Goal: Task Accomplishment & Management: Use online tool/utility

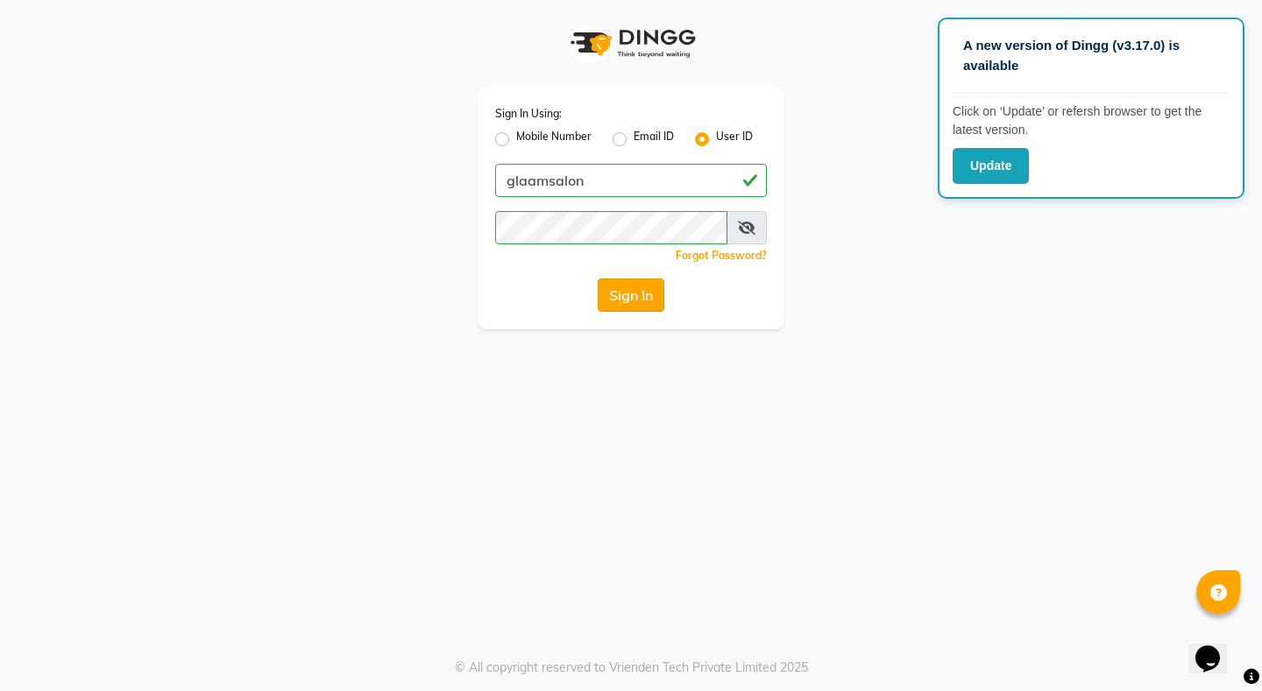
click at [609, 294] on button "Sign In" at bounding box center [631, 295] width 67 height 33
click at [609, 294] on div "Sign In" at bounding box center [631, 295] width 272 height 33
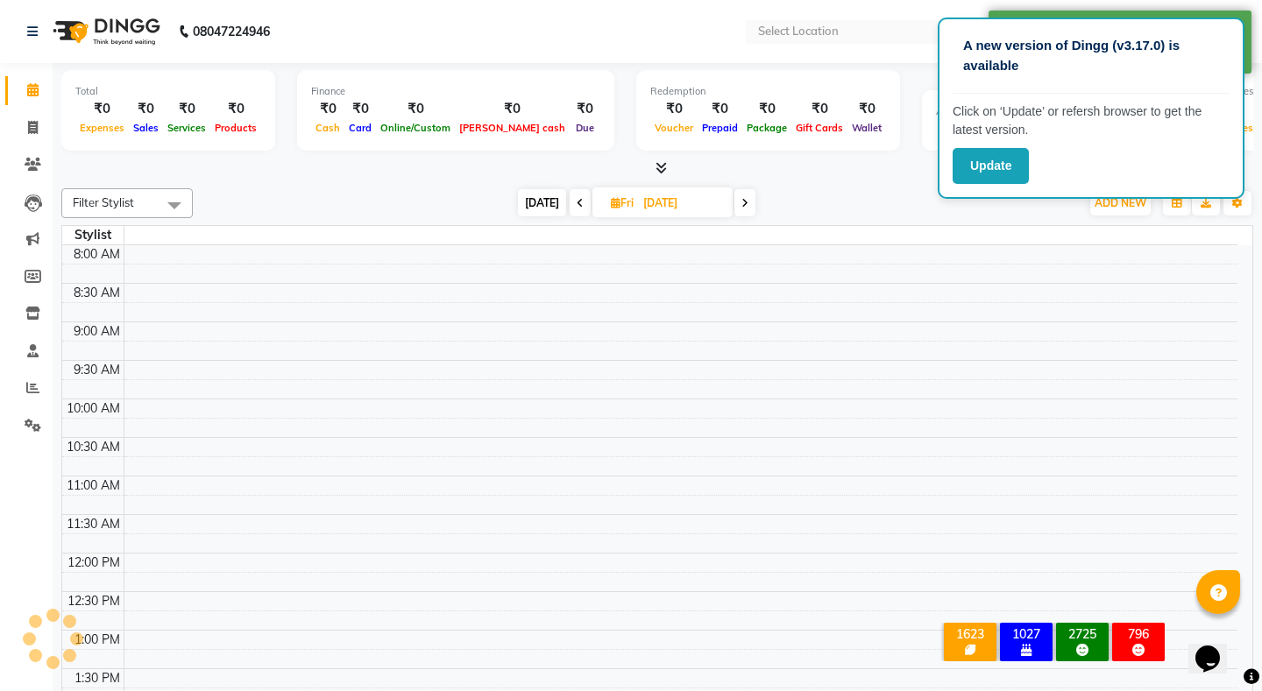
select select "en"
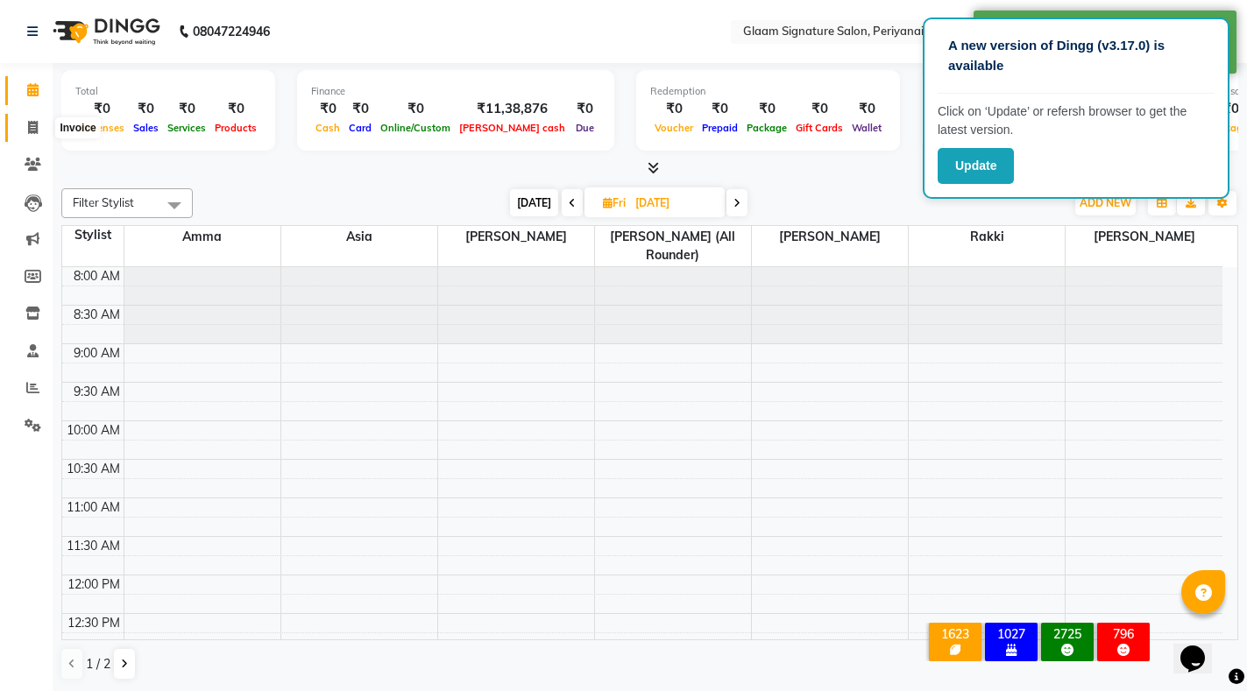
click at [33, 131] on icon at bounding box center [33, 127] width 10 height 13
select select "service"
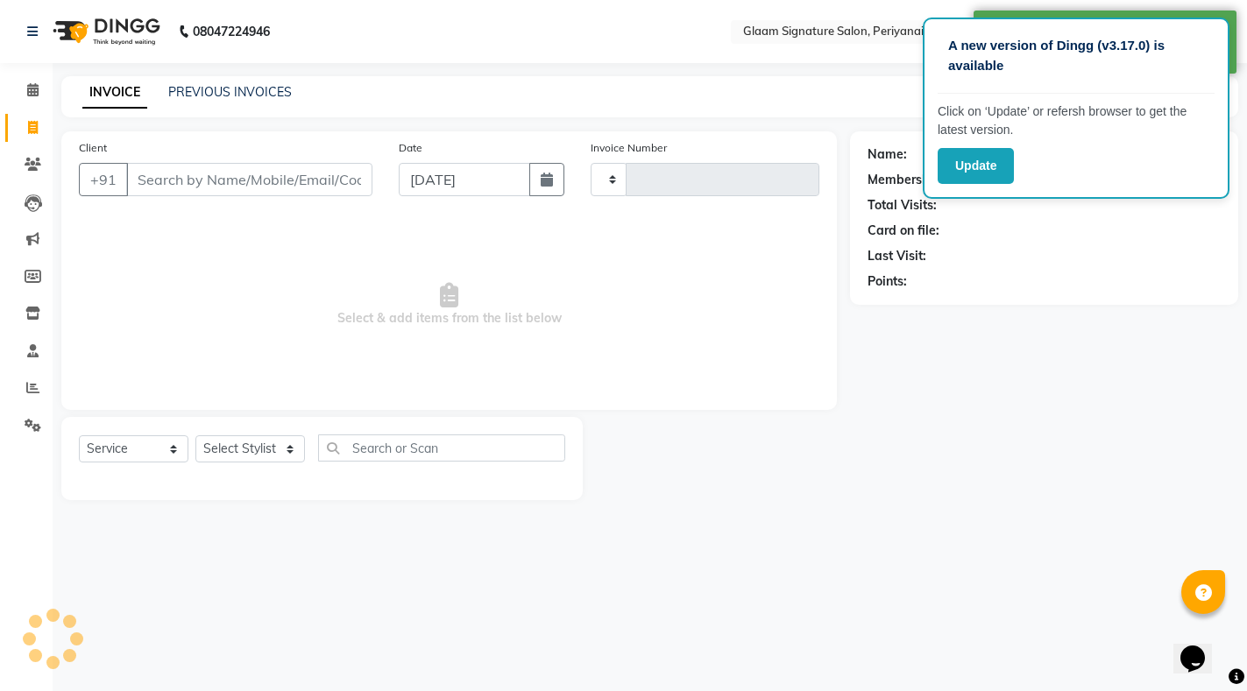
type input "0957"
select select "4039"
click at [272, 89] on link "PREVIOUS INVOICES" at bounding box center [230, 92] width 124 height 16
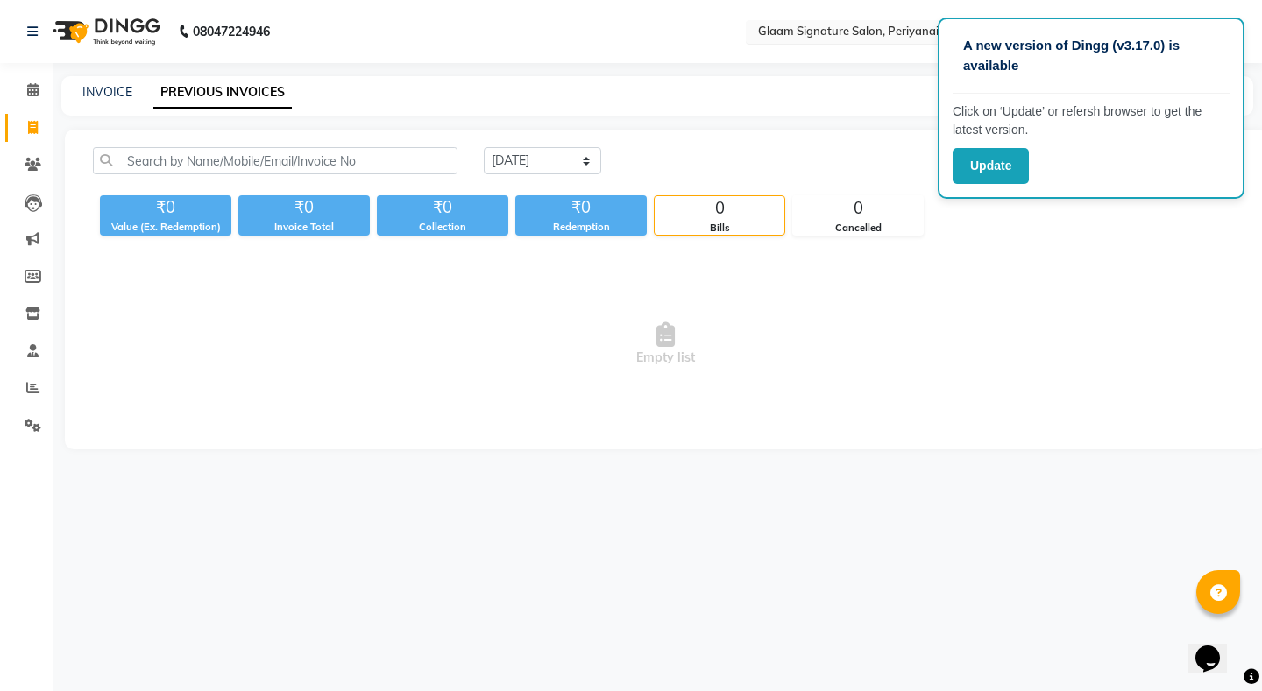
click at [841, 30] on input "text" at bounding box center [882, 34] width 254 height 18
click at [842, 81] on div "Glaam Signature Saloon, Thudiyalur" at bounding box center [899, 90] width 305 height 32
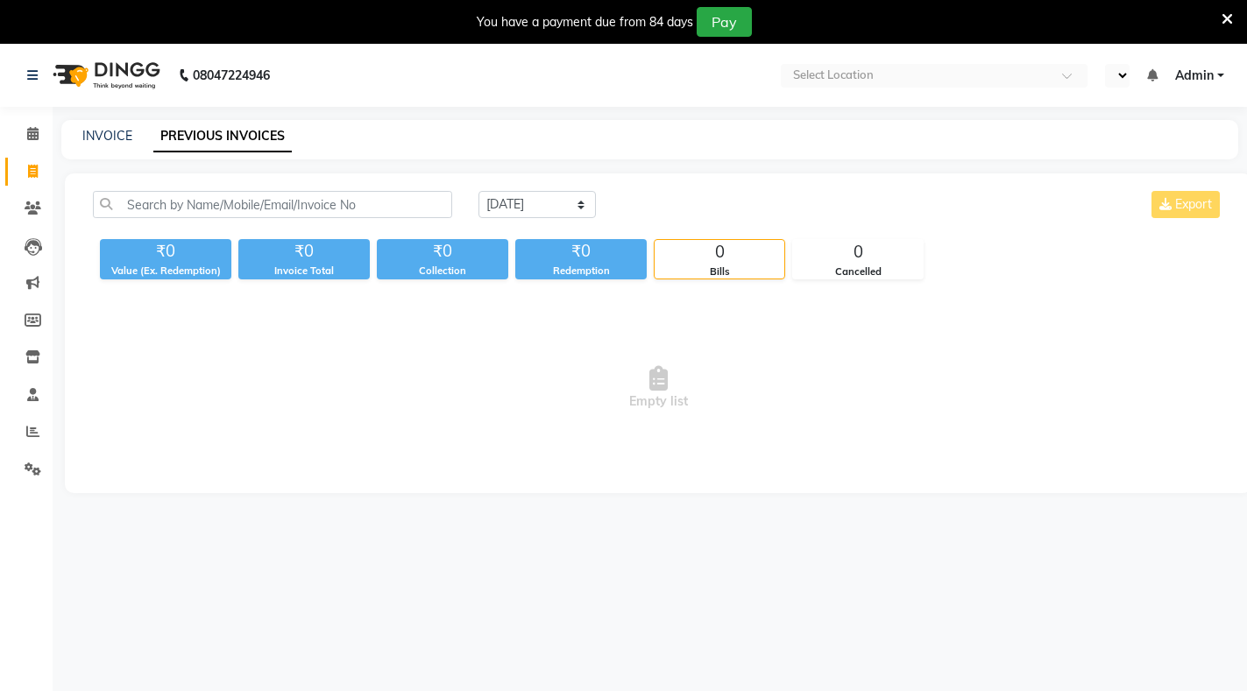
select select "en"
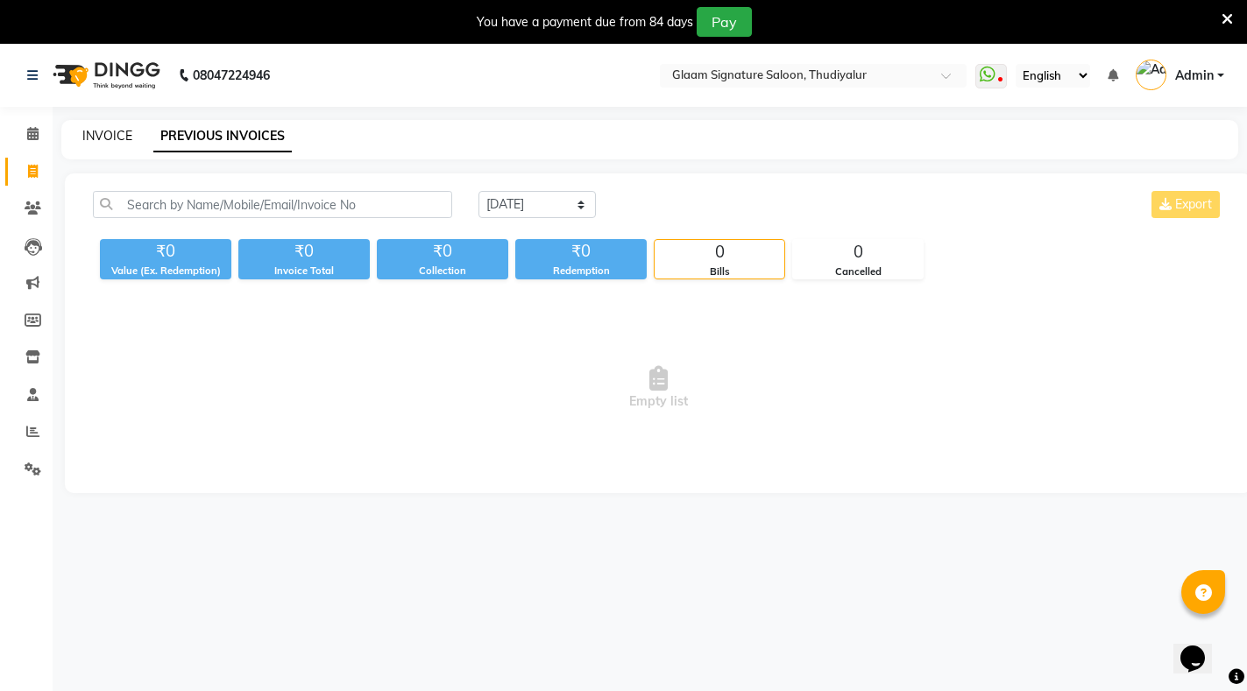
click at [96, 135] on link "INVOICE" at bounding box center [107, 136] width 50 height 16
select select "service"
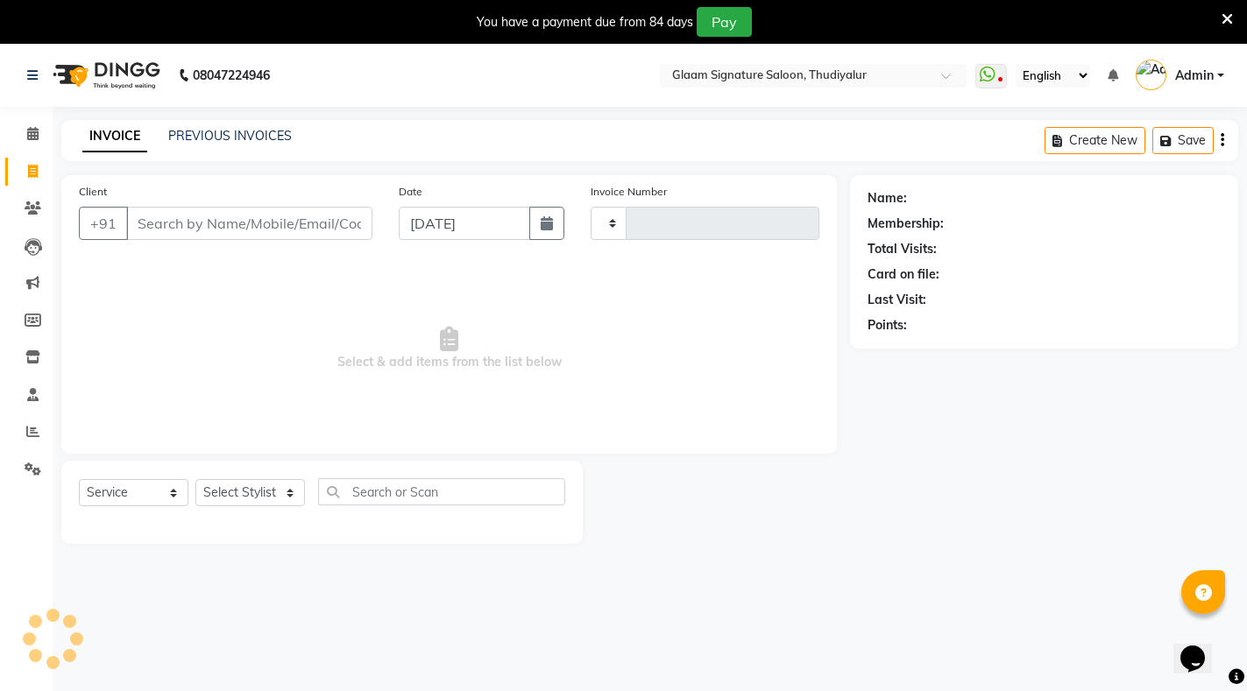
type input "0548"
select select "4439"
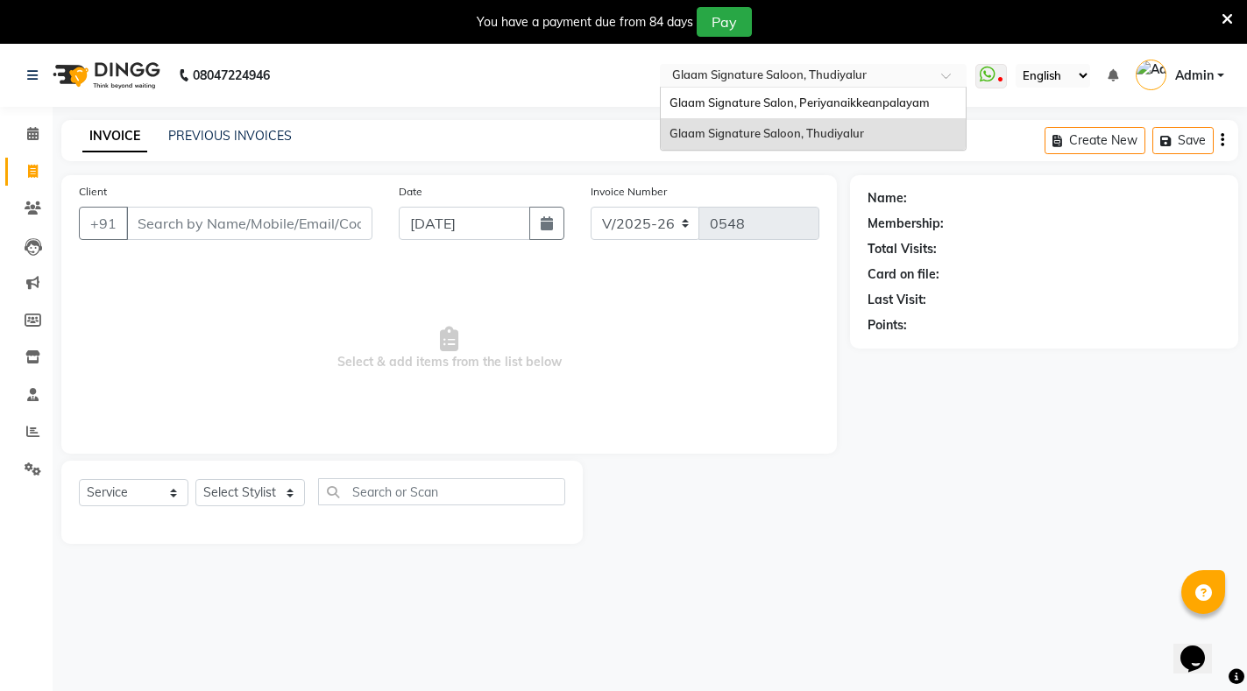
click at [807, 79] on input "text" at bounding box center [796, 77] width 254 height 18
click at [1092, 400] on div "Name: Membership: Total Visits: Card on file: Last Visit: Points:" at bounding box center [1050, 359] width 401 height 369
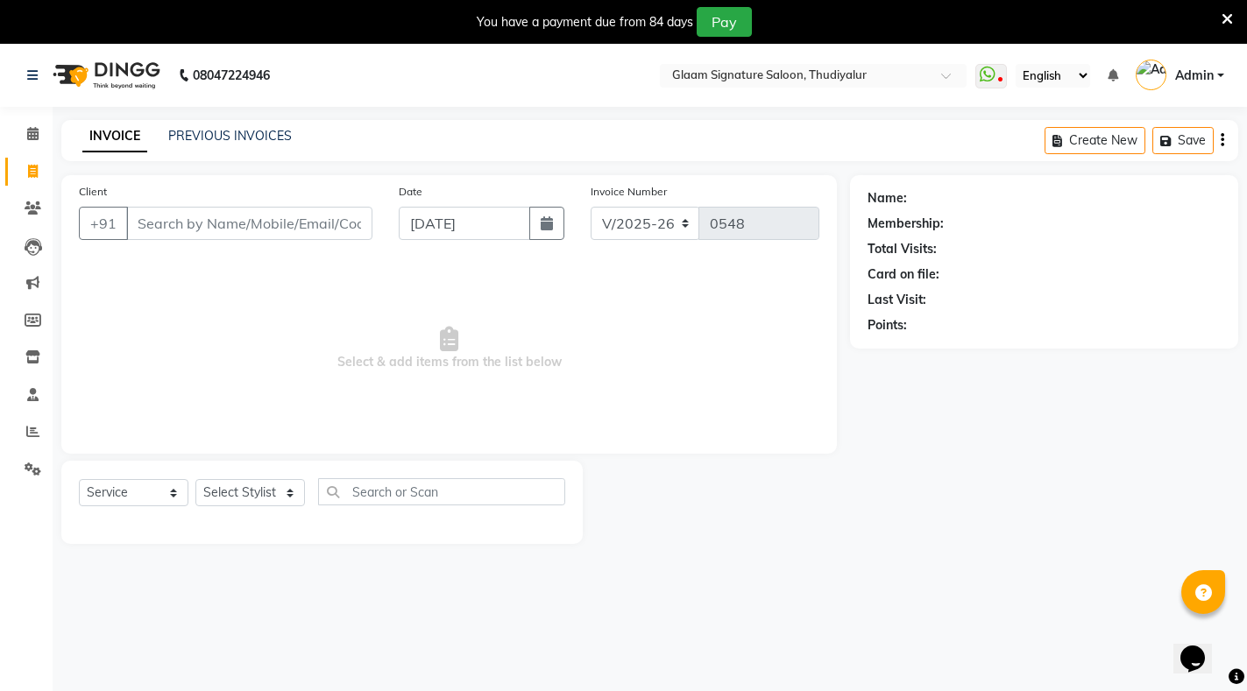
click at [273, 145] on div "PREVIOUS INVOICES" at bounding box center [230, 136] width 124 height 18
click at [273, 133] on link "PREVIOUS INVOICES" at bounding box center [230, 136] width 124 height 16
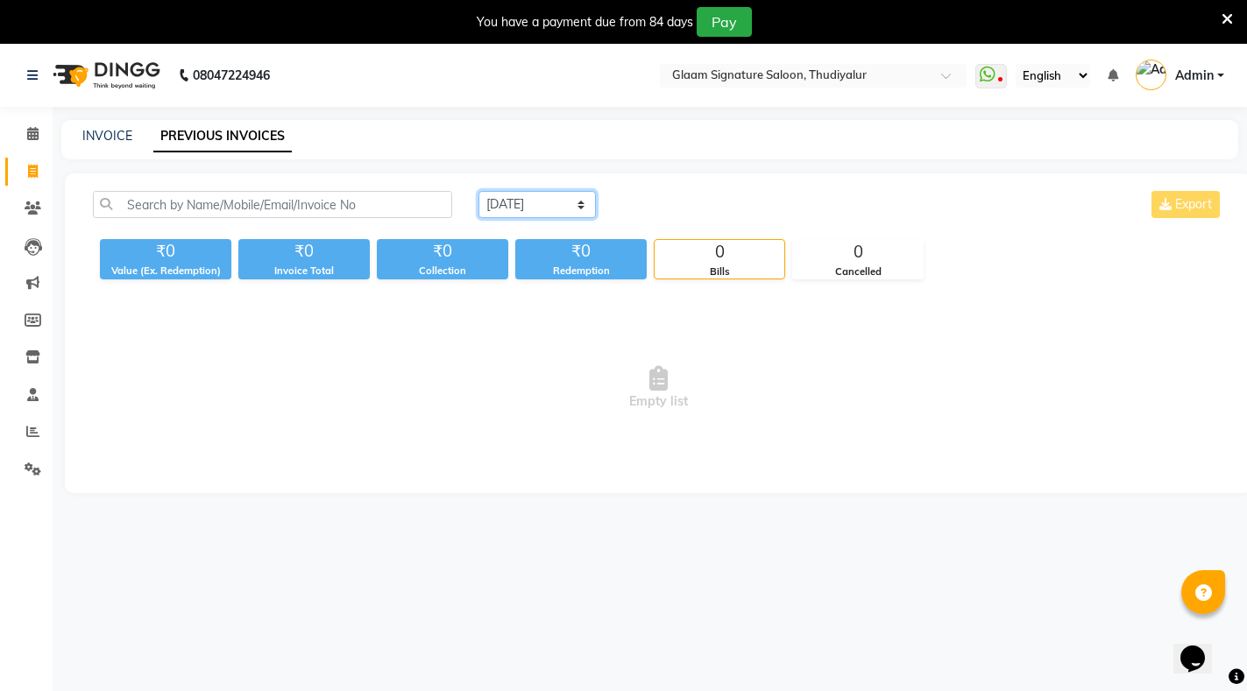
click at [530, 202] on select "[DATE] [DATE] Custom Range" at bounding box center [536, 204] width 117 height 27
select select "range"
click at [478, 191] on select "[DATE] [DATE] Custom Range" at bounding box center [536, 204] width 117 height 27
click at [662, 209] on input "[DATE]" at bounding box center [680, 205] width 123 height 25
select select "9"
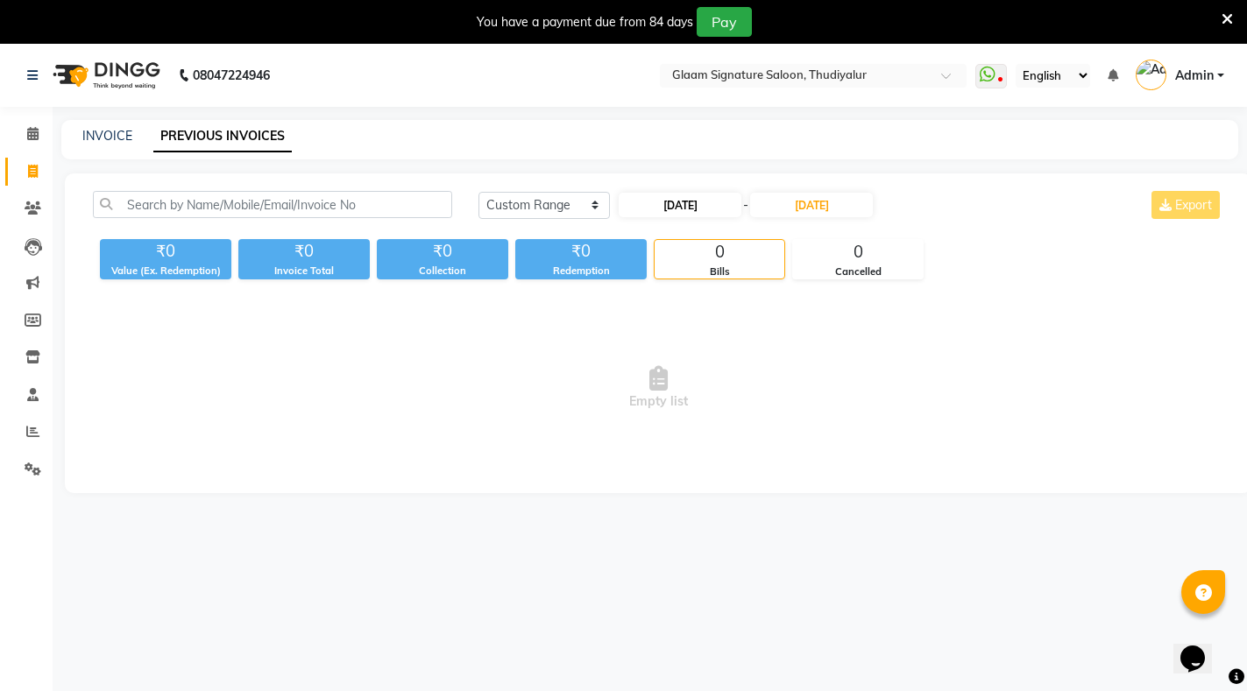
select select "2025"
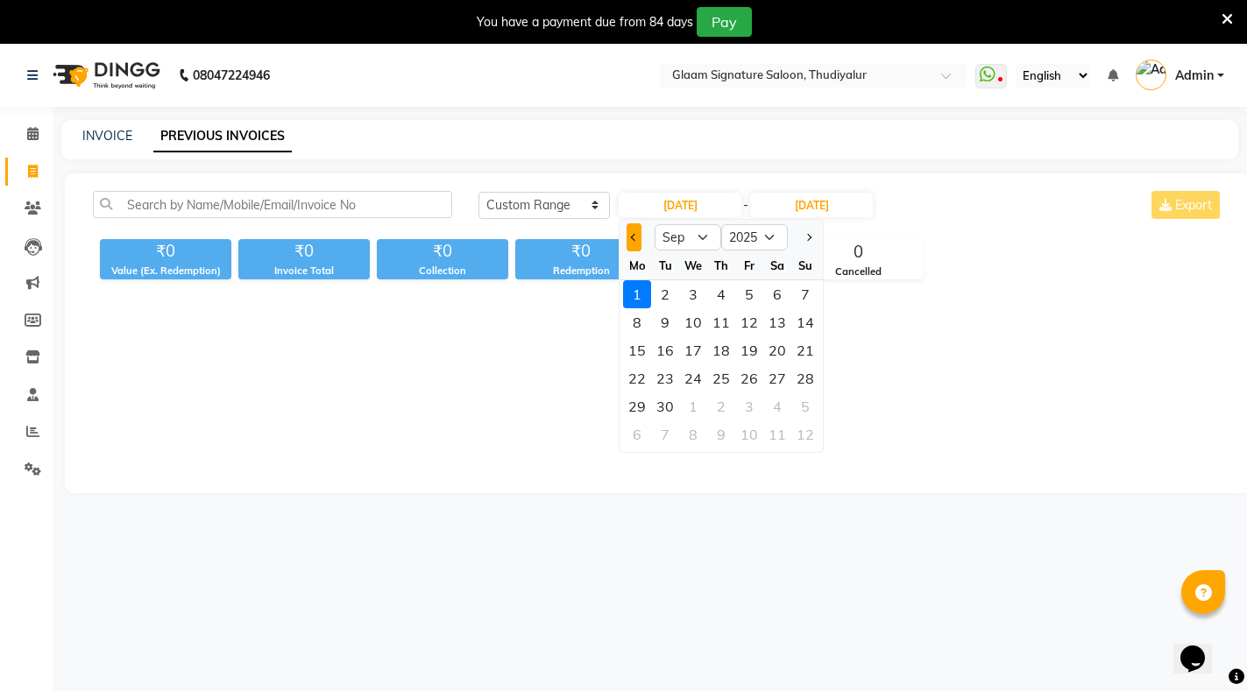
click at [628, 235] on button "Previous month" at bounding box center [634, 237] width 15 height 28
select select "8"
click at [742, 293] on div "1" at bounding box center [749, 294] width 28 height 28
type input "[DATE]"
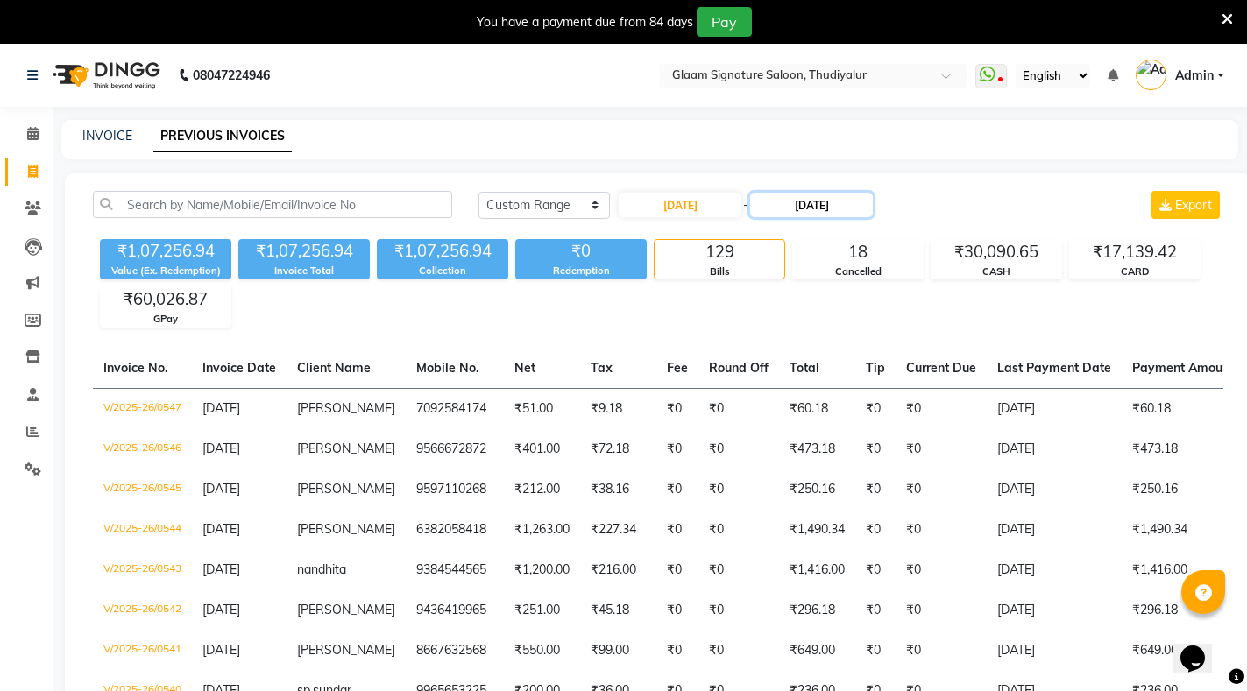
click at [811, 207] on input "[DATE]" at bounding box center [811, 205] width 123 height 25
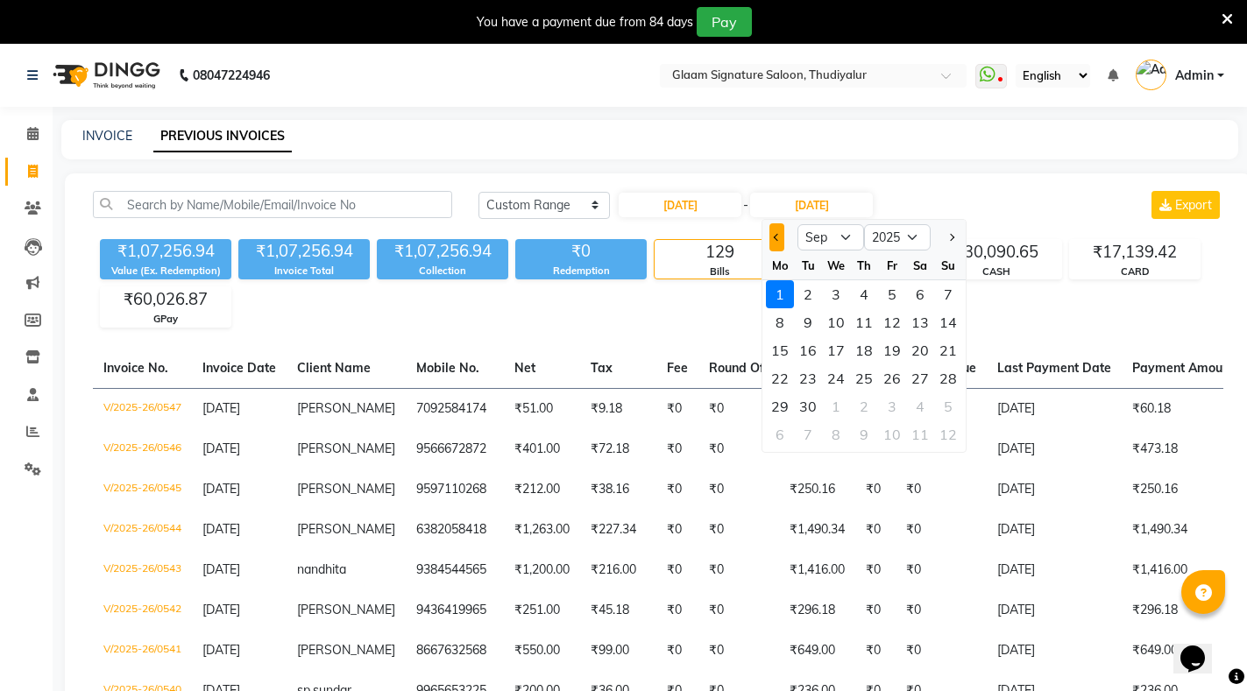
click at [771, 237] on button "Previous month" at bounding box center [776, 237] width 15 height 28
select select "8"
click at [946, 402] on div "31" at bounding box center [948, 407] width 28 height 28
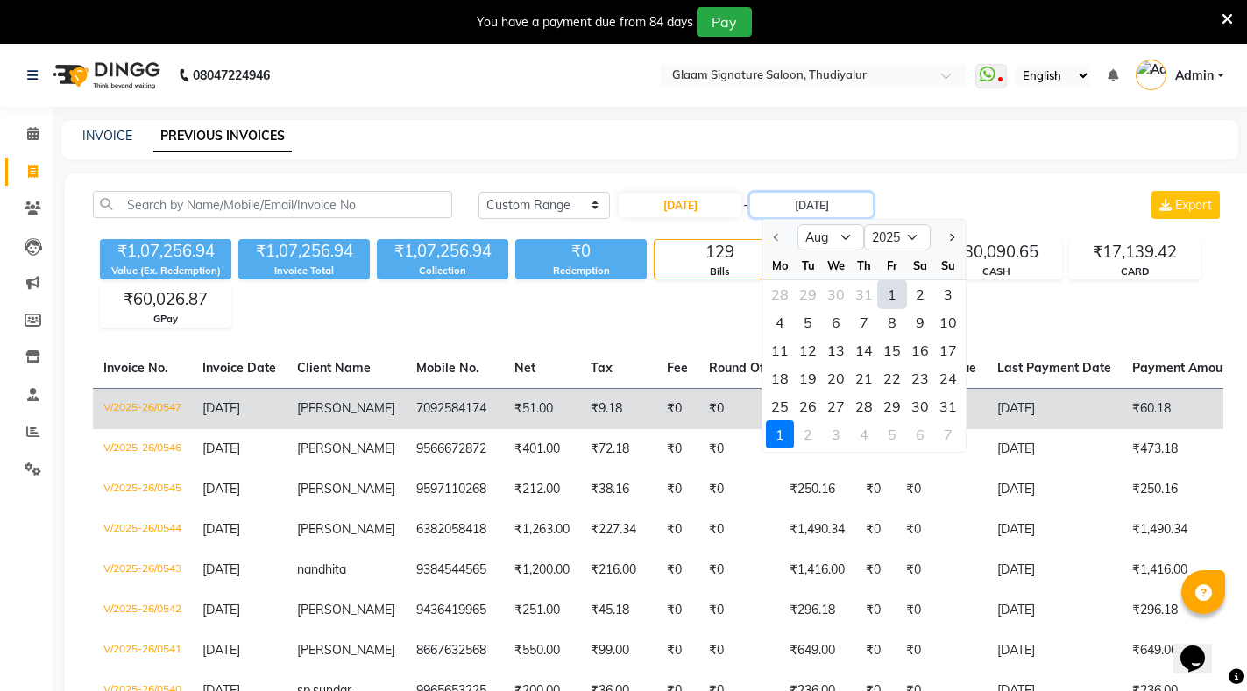
type input "[DATE]"
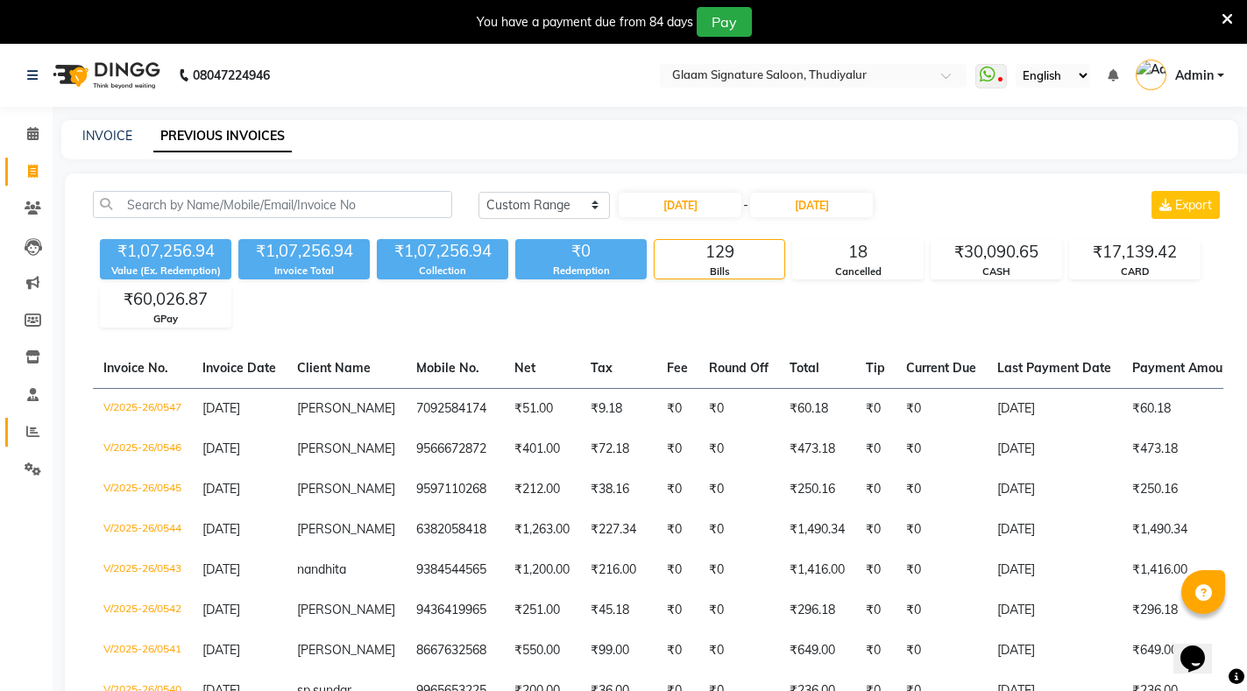
click at [32, 422] on link "Reports" at bounding box center [26, 432] width 42 height 29
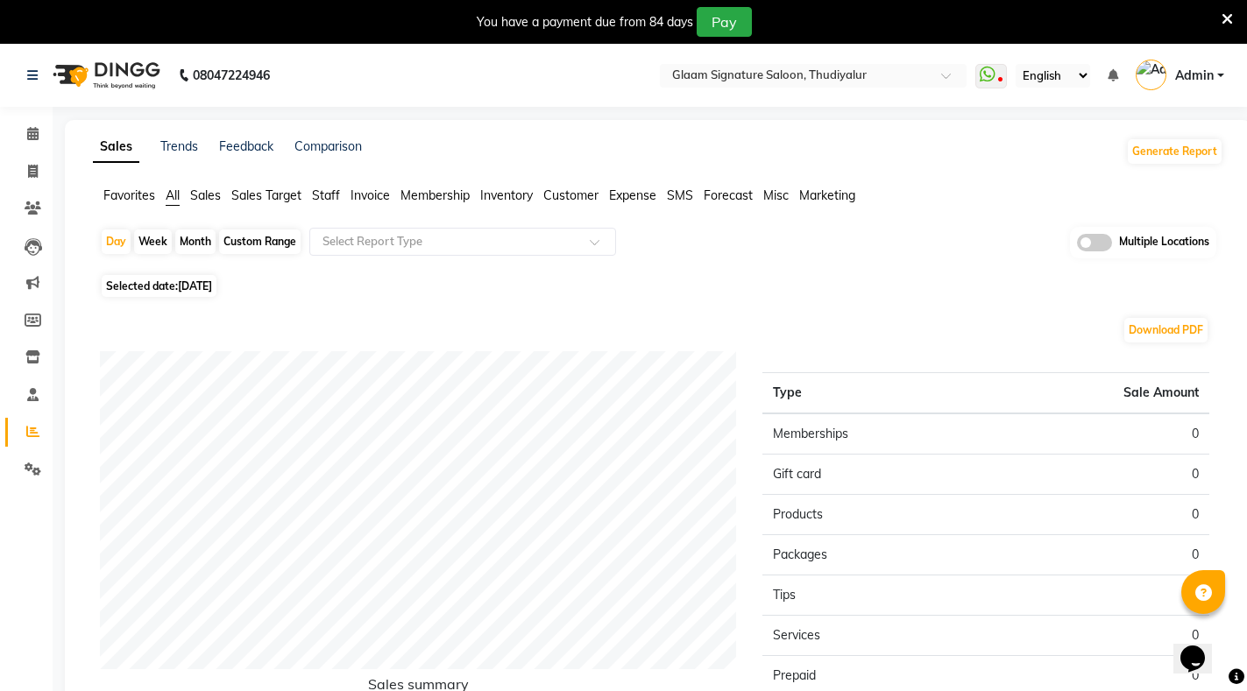
click at [199, 240] on div "Month" at bounding box center [195, 242] width 40 height 25
select select "9"
select select "2025"
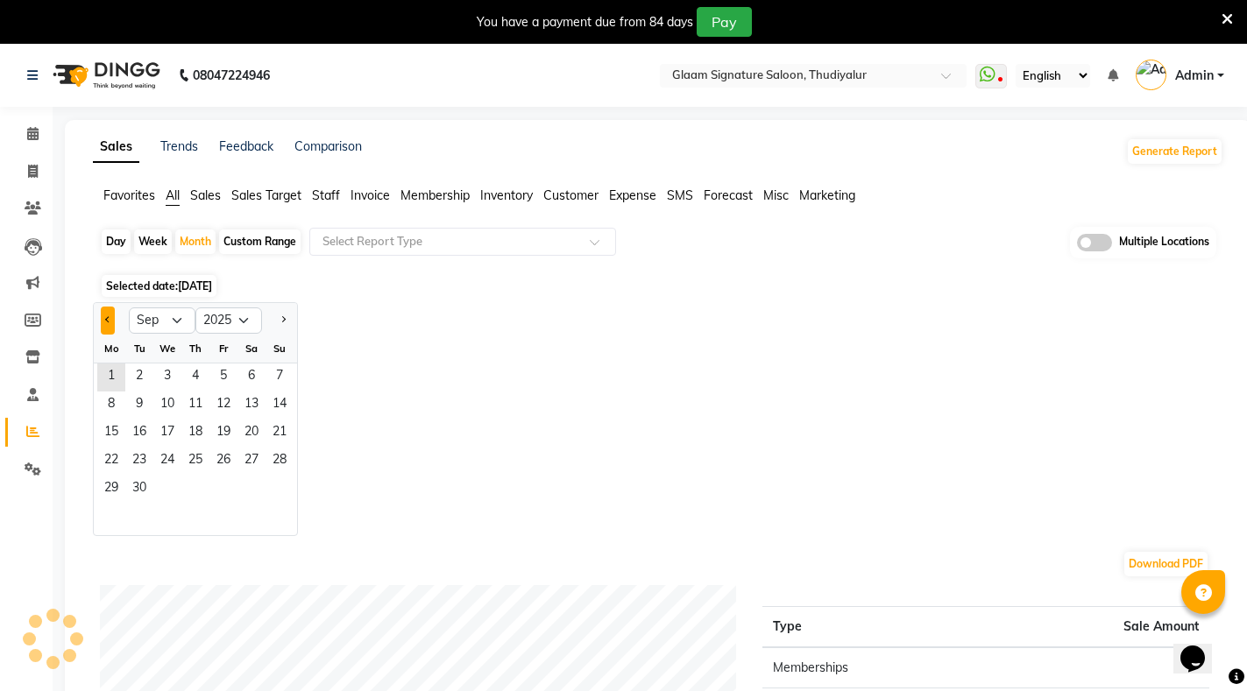
click at [106, 315] on button "Previous month" at bounding box center [108, 321] width 14 height 28
select select "8"
click at [225, 375] on span "1" at bounding box center [223, 378] width 28 height 28
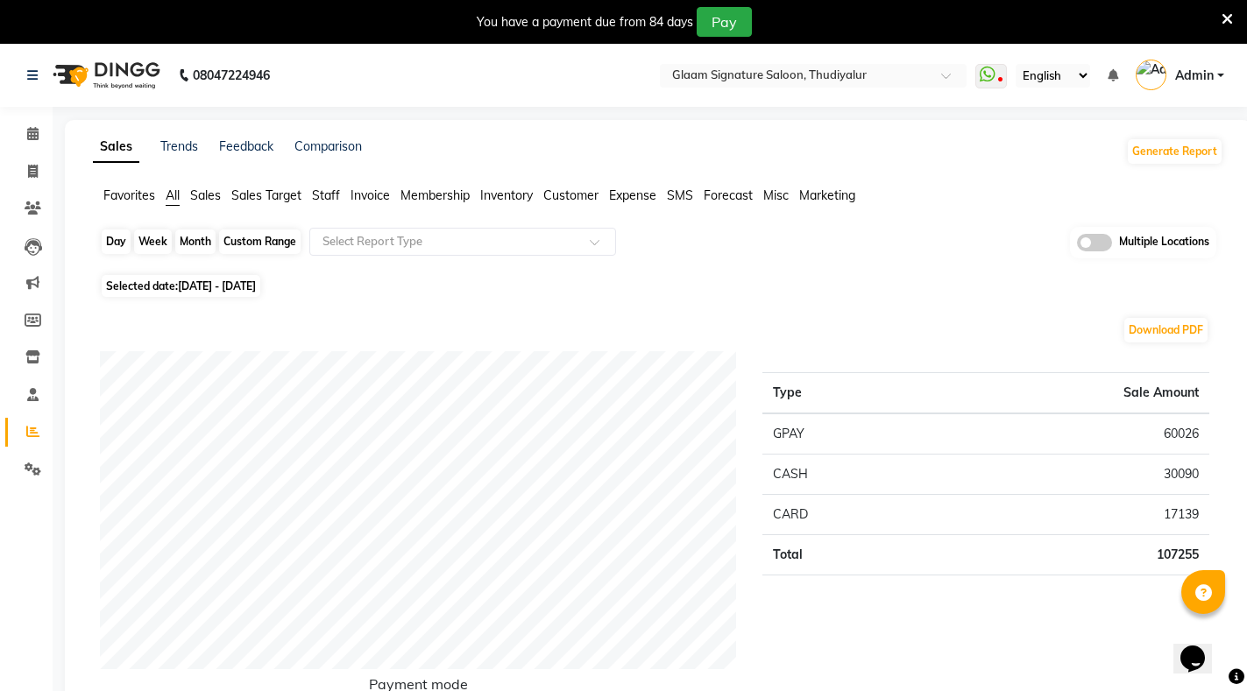
click at [195, 242] on div "Month" at bounding box center [195, 242] width 40 height 25
select select "8"
select select "2025"
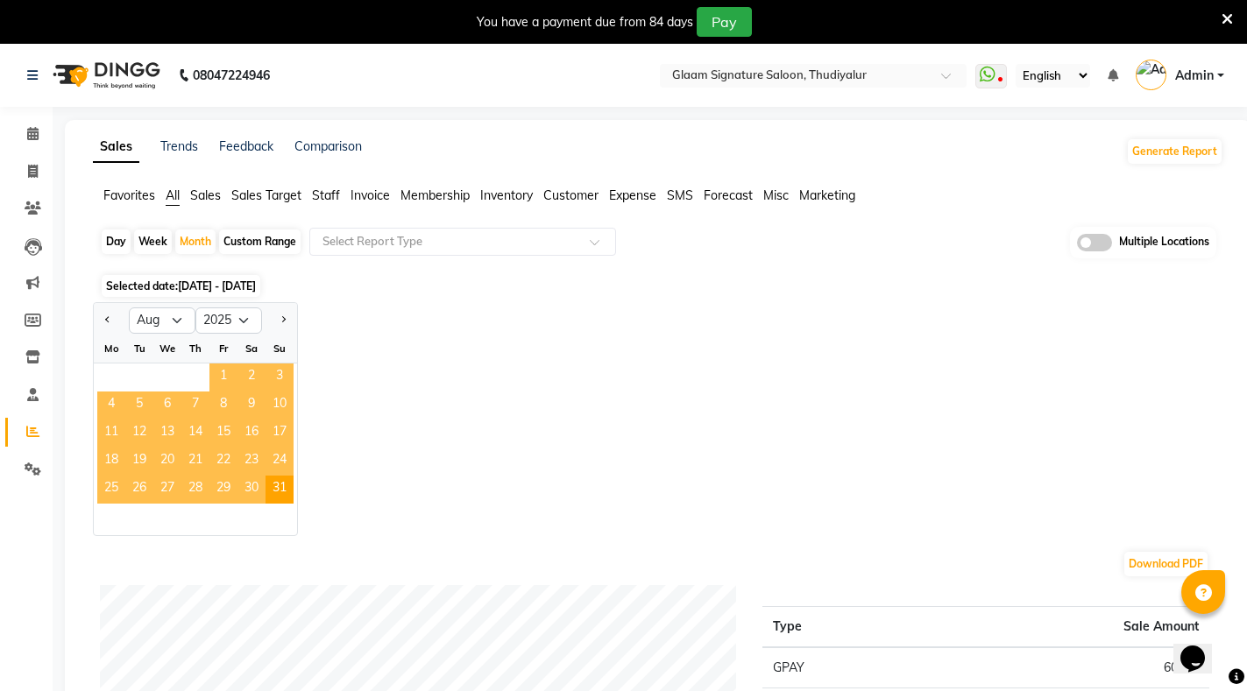
click at [216, 371] on span "1" at bounding box center [223, 378] width 28 height 28
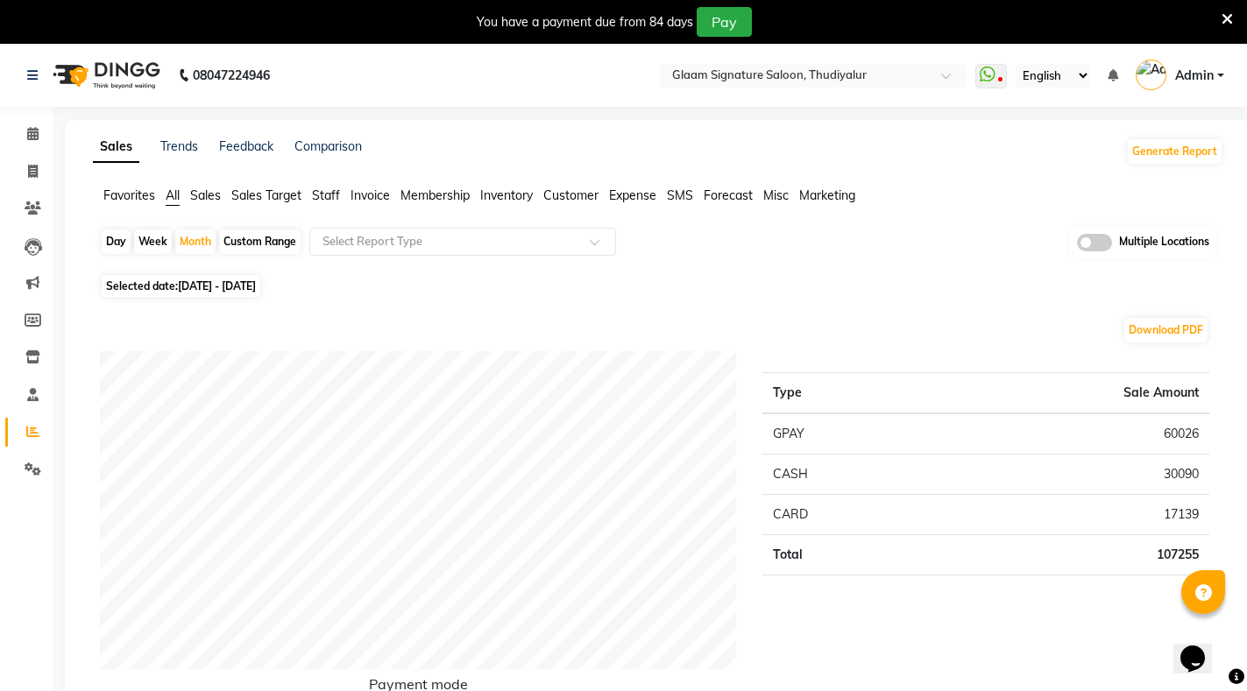
click at [323, 193] on span "Staff" at bounding box center [326, 196] width 28 height 16
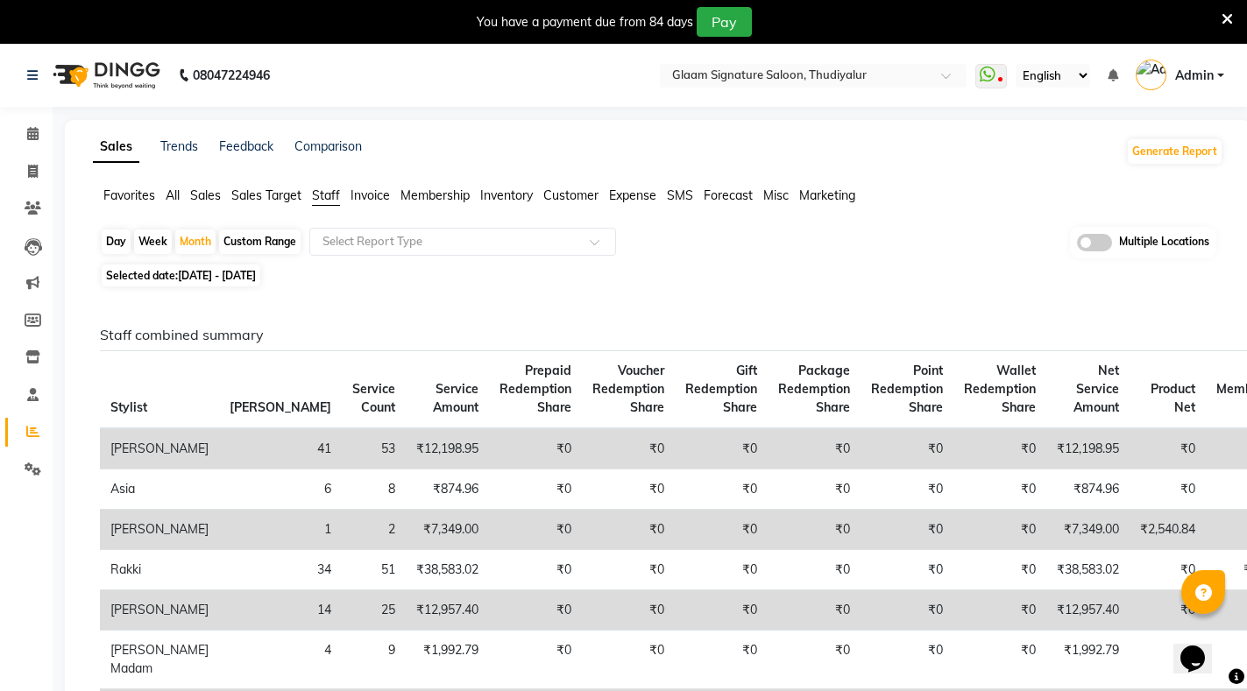
click at [212, 269] on span "[DATE] - [DATE]" at bounding box center [217, 275] width 78 height 13
select select "8"
select select "2025"
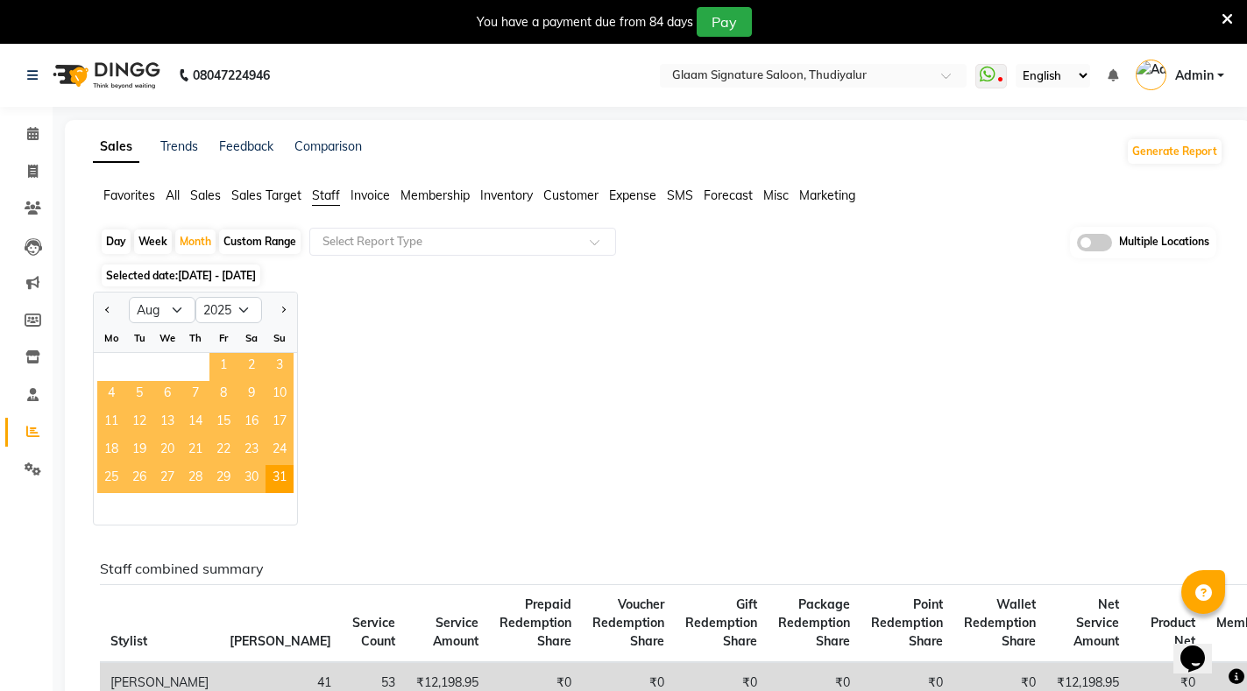
click at [220, 361] on span "1" at bounding box center [223, 367] width 28 height 28
click at [617, 327] on div "Jan Feb Mar Apr May Jun [DATE] Aug Sep Oct Nov [DATE] 2016 2017 2018 2019 2020 …" at bounding box center [658, 409] width 1130 height 234
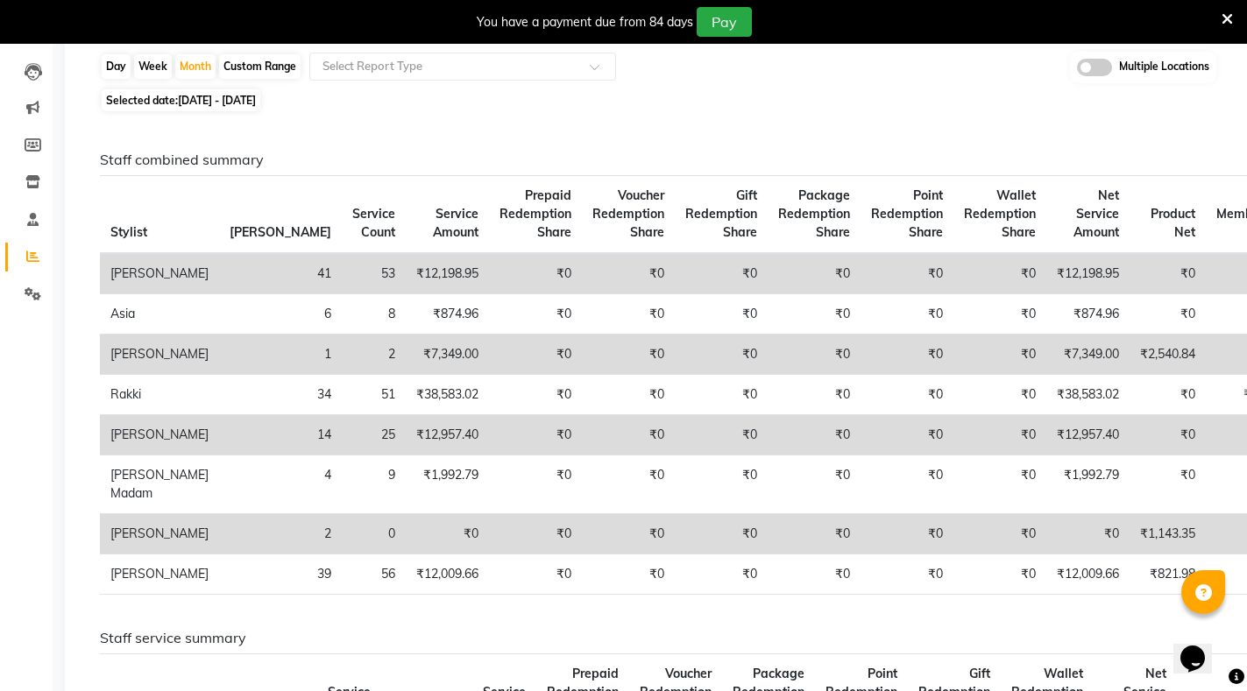
scroll to position [184, 0]
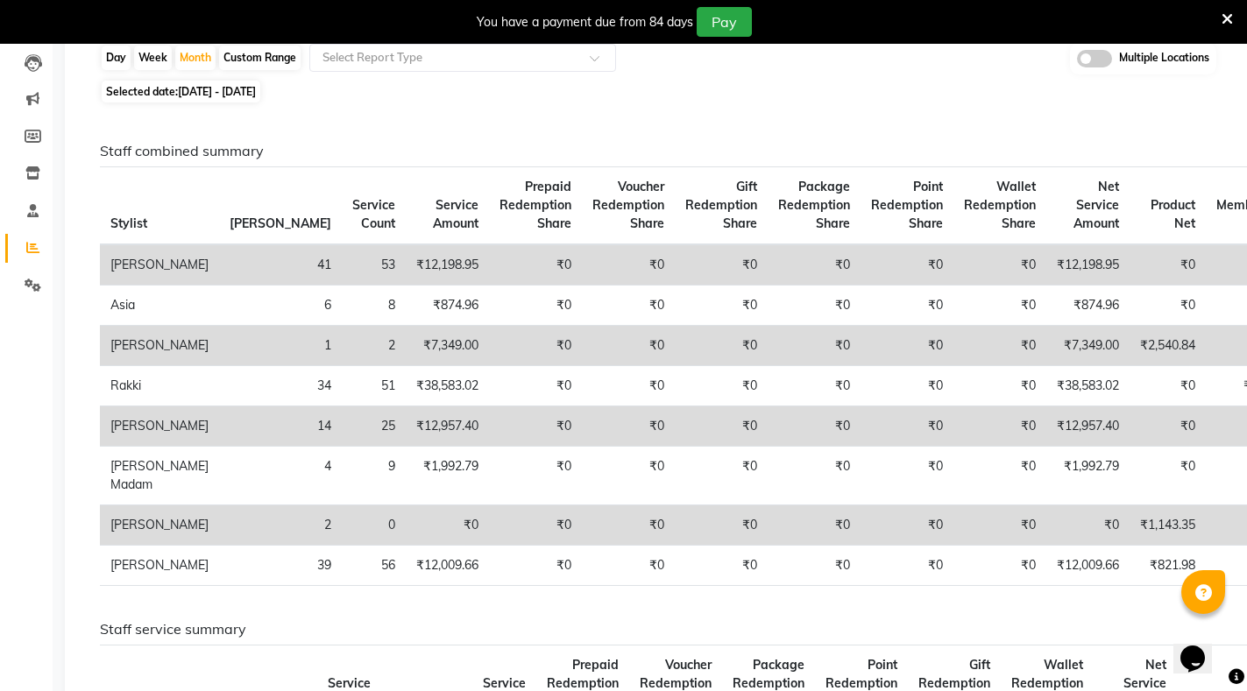
drag, startPoint x: 1147, startPoint y: 678, endPoint x: 1177, endPoint y: 679, distance: 29.8
drag, startPoint x: 1151, startPoint y: 681, endPoint x: 1251, endPoint y: 669, distance: 100.7
click at [1247, 506] on html "08047224946 Select Location × Glaam Signature Saloon, Thudiyalur WhatsApp Statu…" at bounding box center [623, 159] width 1247 height 691
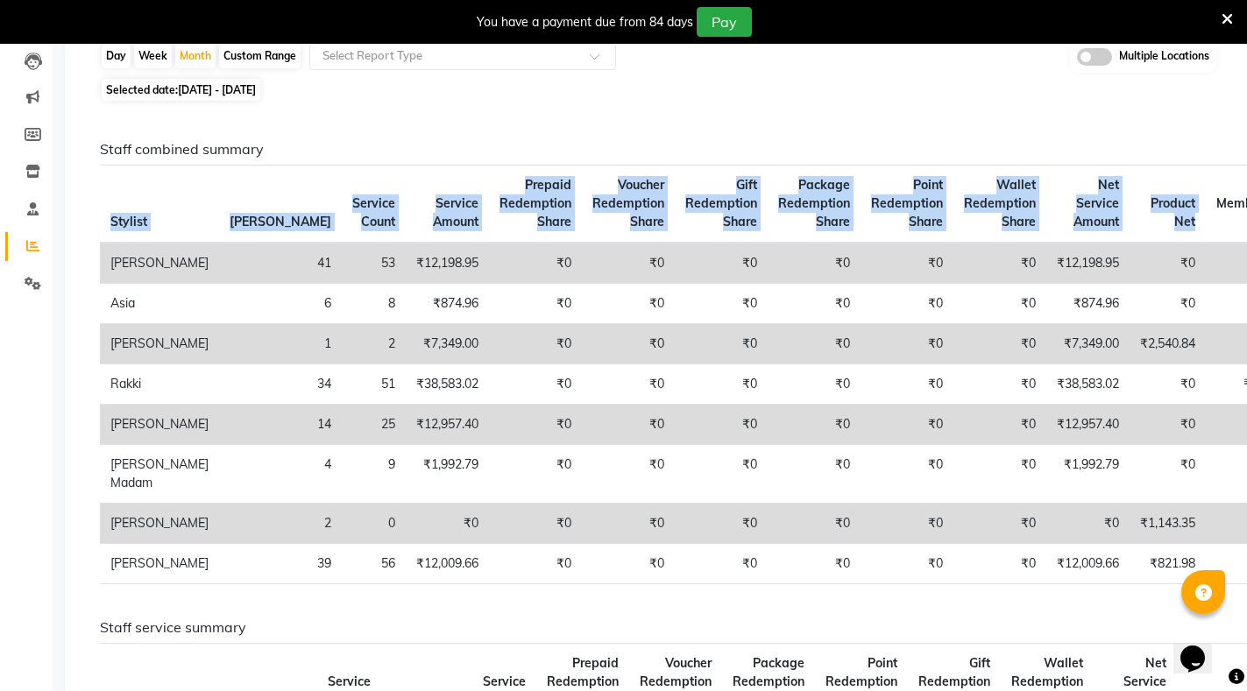
drag, startPoint x: 667, startPoint y: 156, endPoint x: 1105, endPoint y: 203, distance: 440.7
click at [1105, 203] on div "Staff combined summary Stylist Bill Count Service Count Service Amount Prepaid …" at bounding box center [655, 369] width 1136 height 457
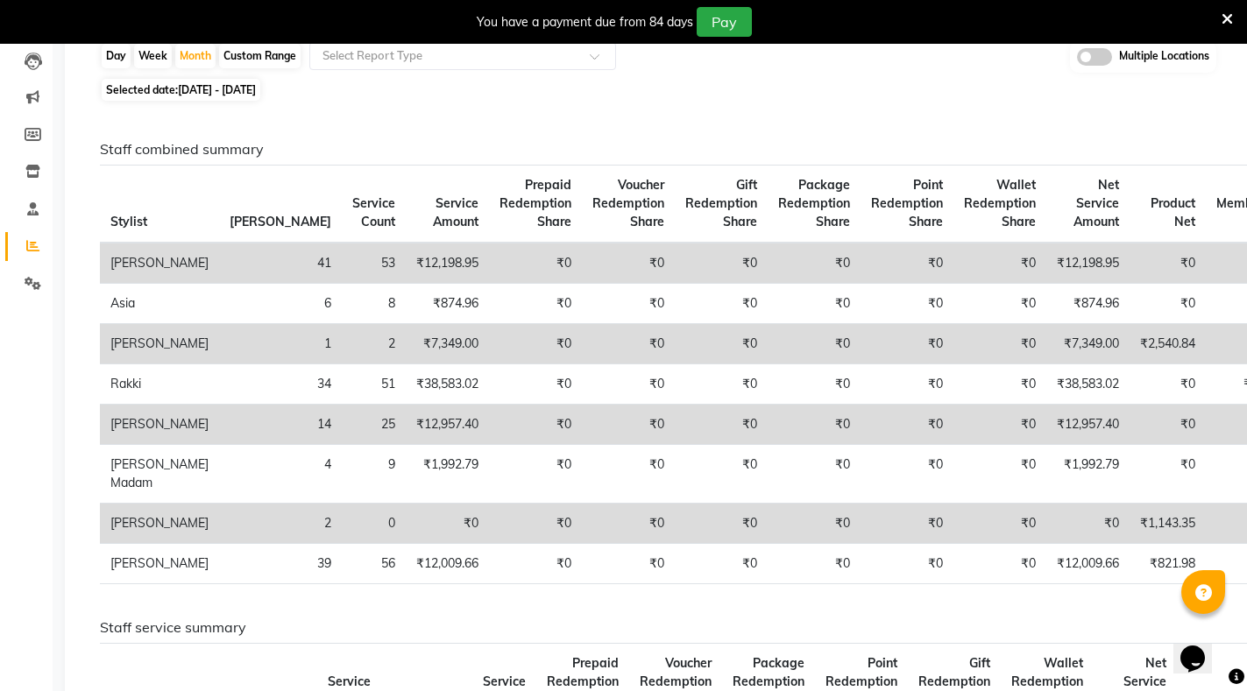
drag, startPoint x: 1149, startPoint y: 640, endPoint x: 911, endPoint y: 642, distance: 237.5
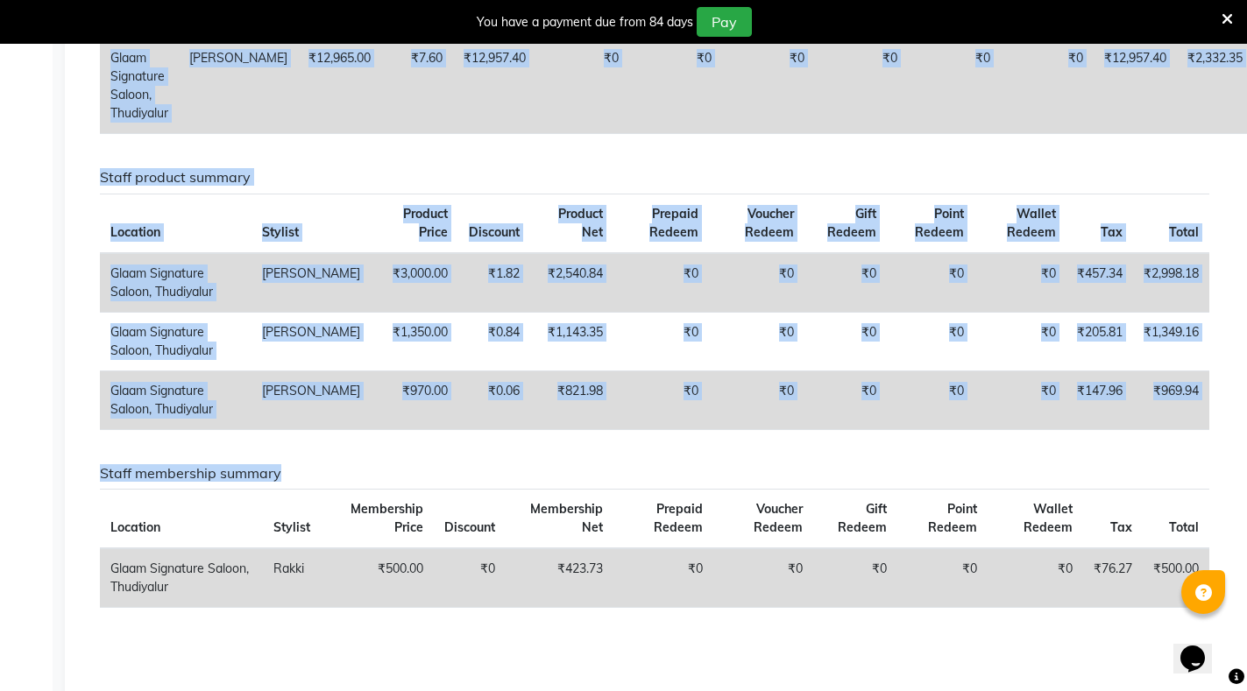
scroll to position [1552, 0]
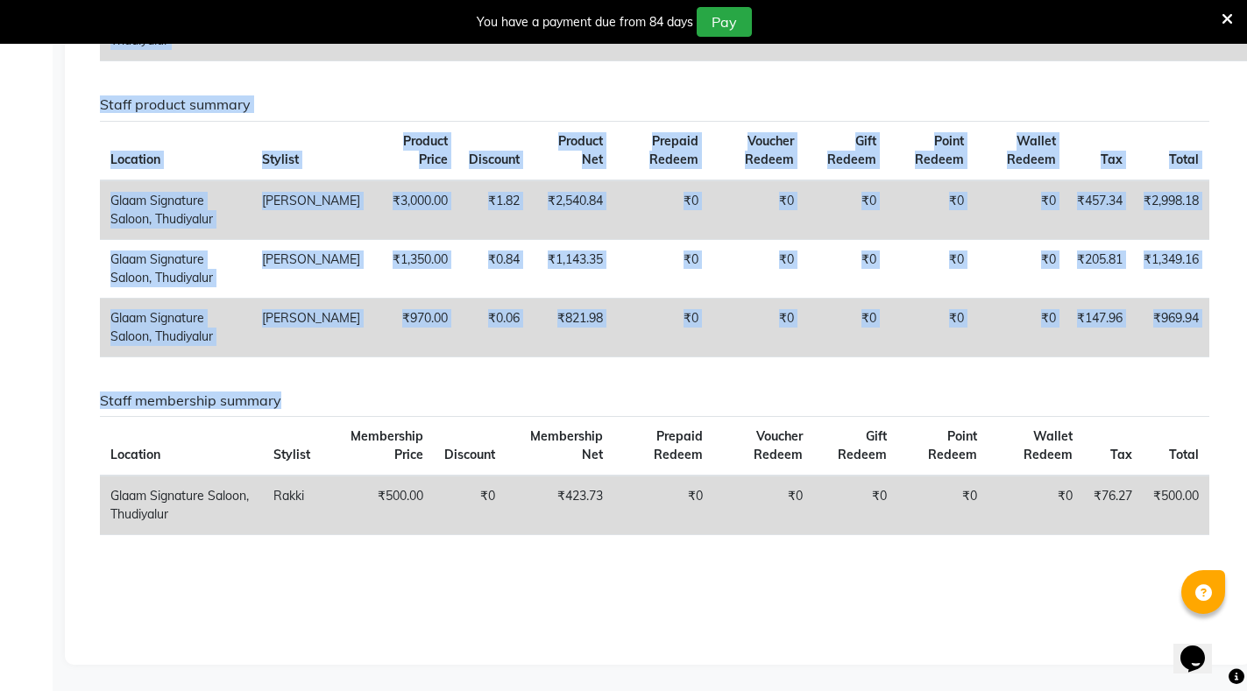
drag, startPoint x: 357, startPoint y: 666, endPoint x: 717, endPoint y: 456, distance: 417.1
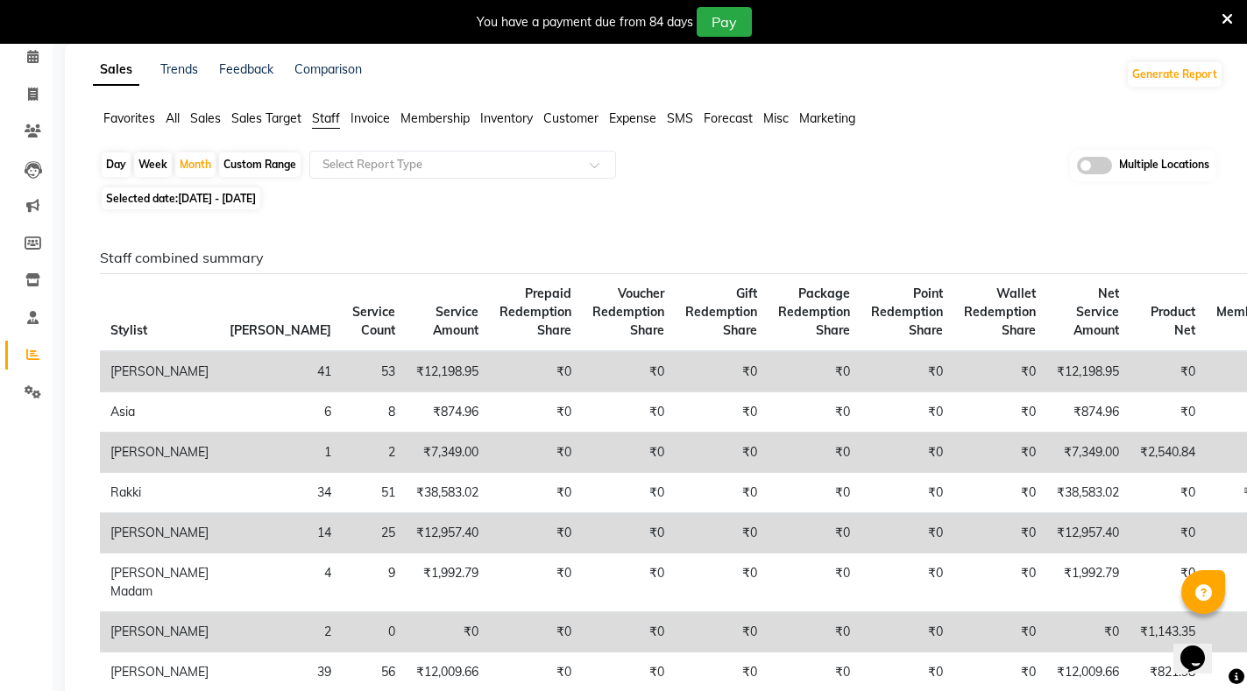
scroll to position [0, 0]
